Goal: Information Seeking & Learning: Learn about a topic

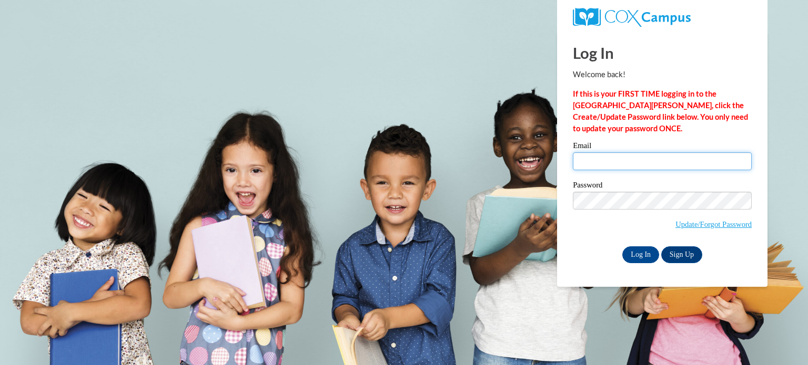
click at [624, 161] on input "Email" at bounding box center [662, 161] width 179 height 18
type input "kamyehugley@joyeducation.org"
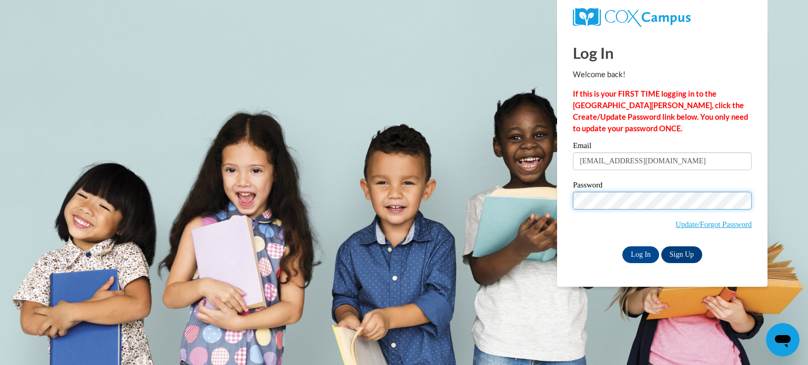
click at [622, 247] on input "Log In" at bounding box center [640, 255] width 37 height 17
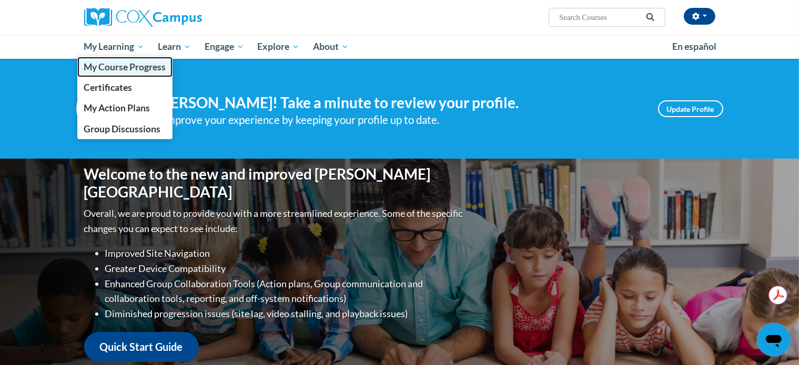
click at [124, 64] on span "My Course Progress" at bounding box center [125, 67] width 82 height 11
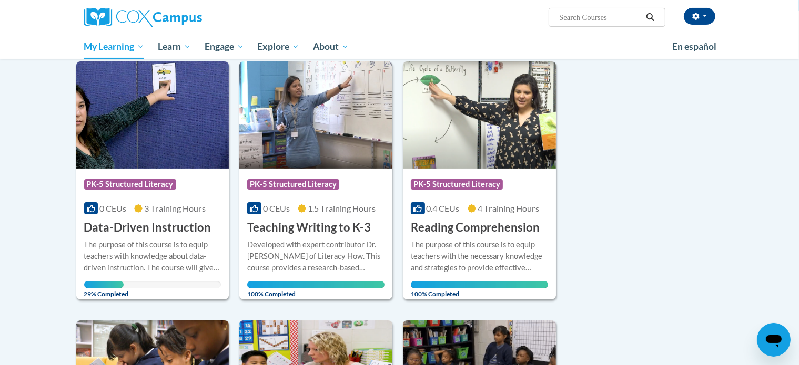
scroll to position [129, 0]
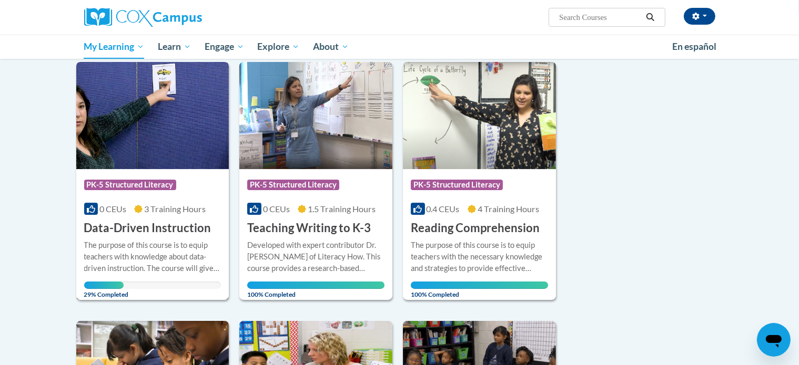
click at [158, 195] on div "Course Category: PK-5 Structured Literacy" at bounding box center [152, 187] width 137 height 24
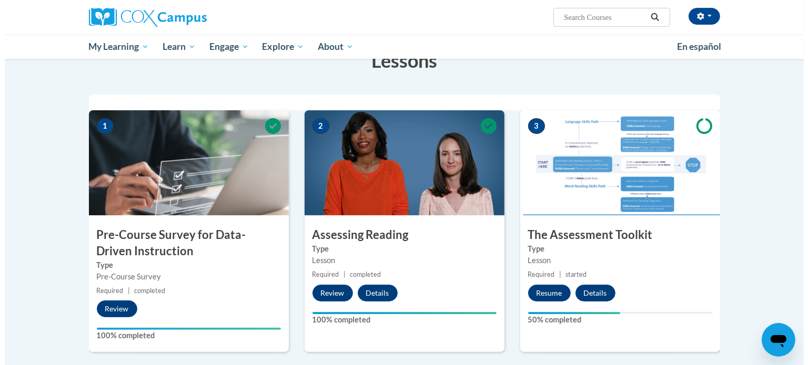
scroll to position [258, 0]
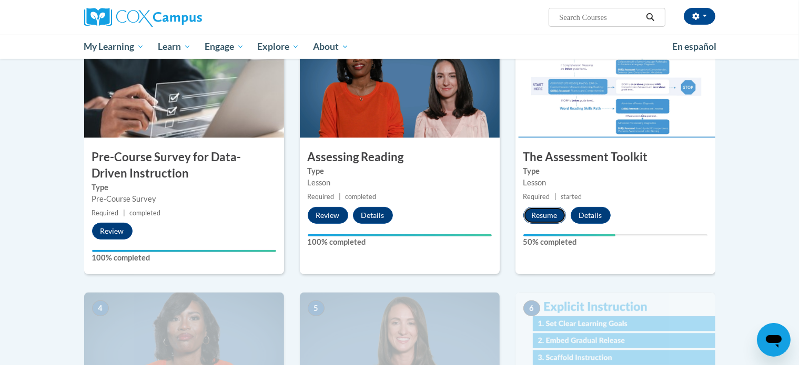
click at [537, 218] on button "Resume" at bounding box center [544, 215] width 43 height 17
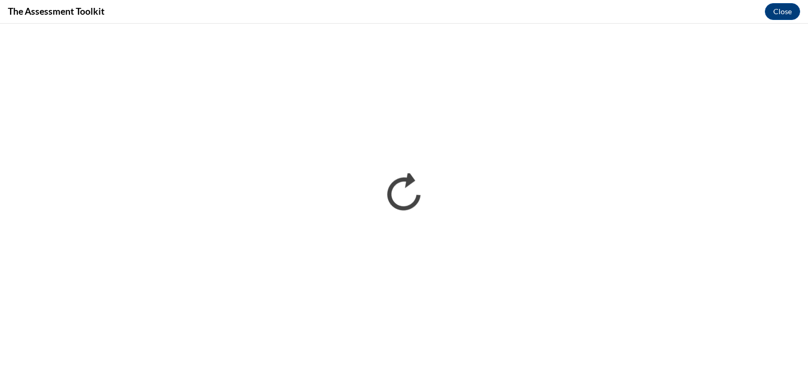
scroll to position [0, 0]
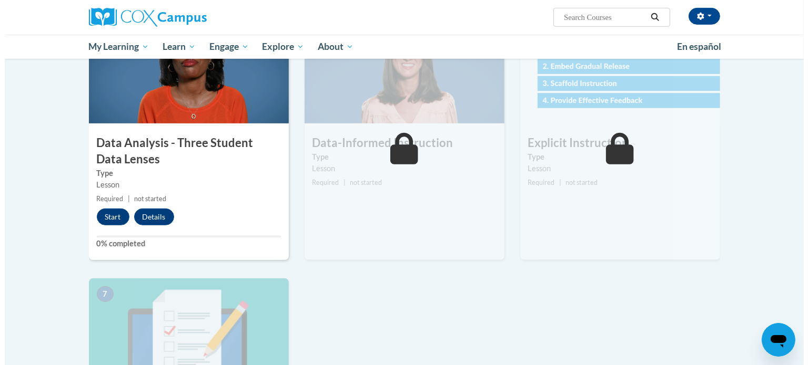
scroll to position [543, 0]
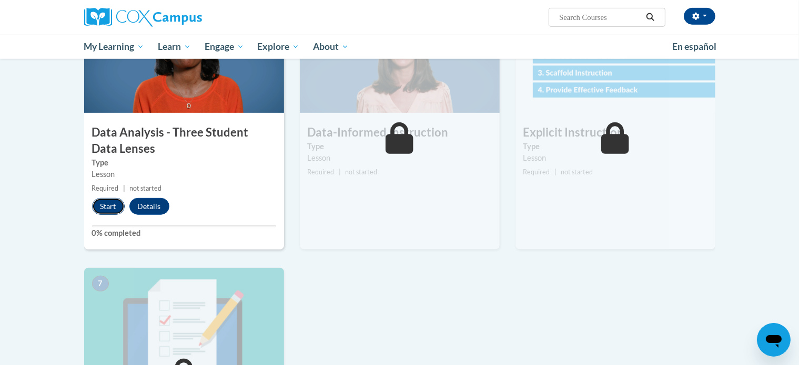
click at [103, 206] on button "Start" at bounding box center [108, 206] width 33 height 17
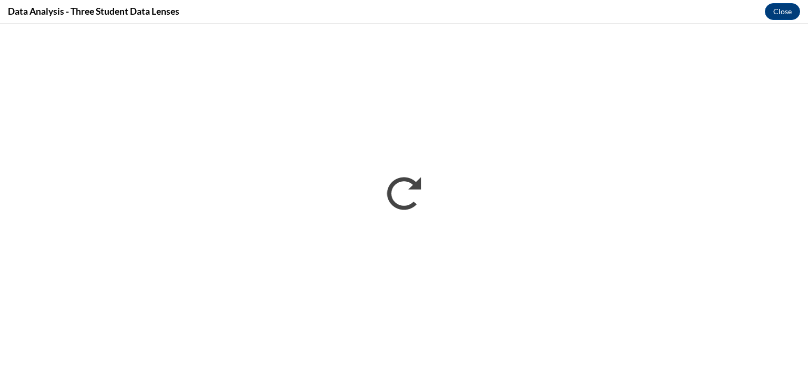
scroll to position [0, 0]
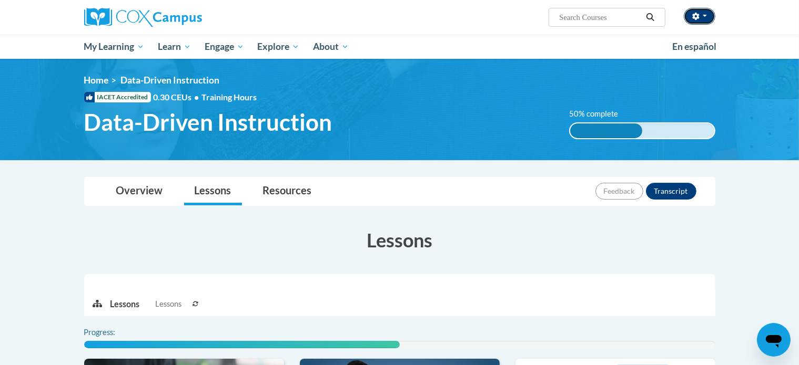
click at [705, 16] on span "button" at bounding box center [704, 16] width 4 height 2
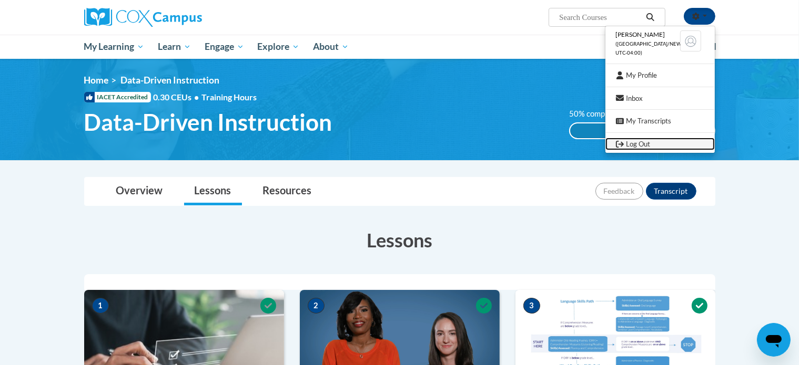
click at [638, 147] on link "Log Out" at bounding box center [659, 144] width 109 height 13
